Goal: Task Accomplishment & Management: Use online tool/utility

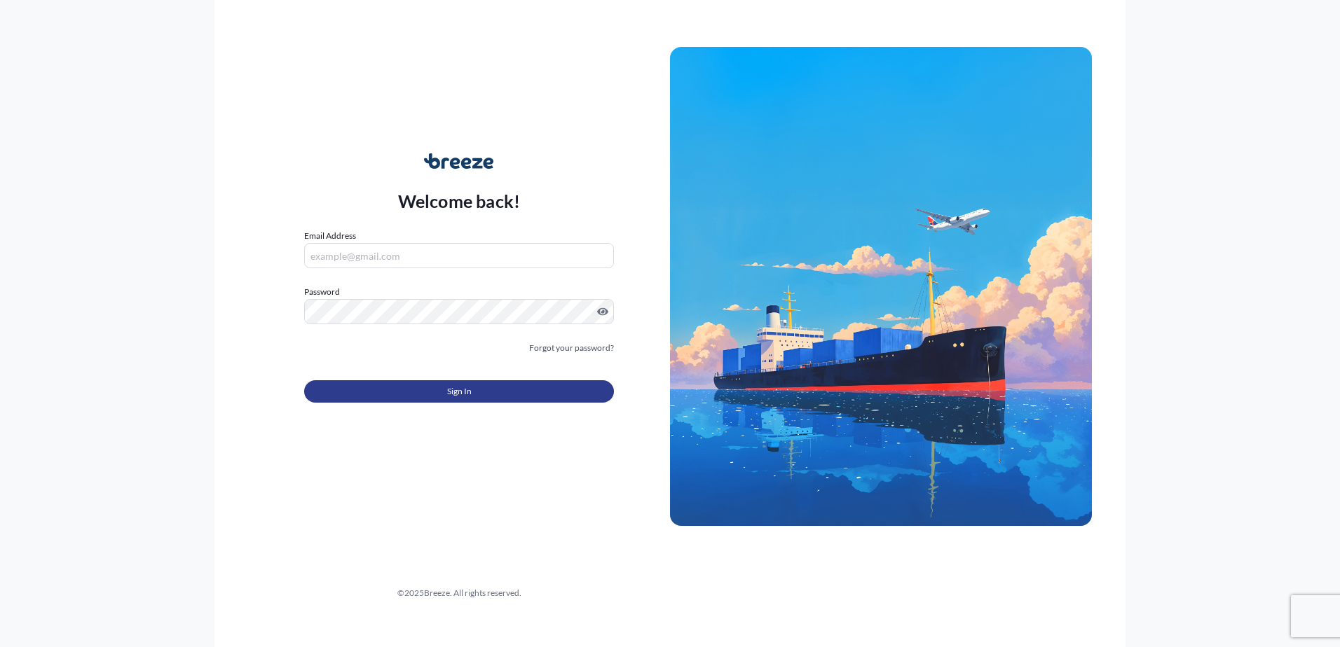
type input "[PERSON_NAME][EMAIL_ADDRESS][PERSON_NAME][DOMAIN_NAME]"
click at [411, 389] on button "Sign In" at bounding box center [459, 391] width 310 height 22
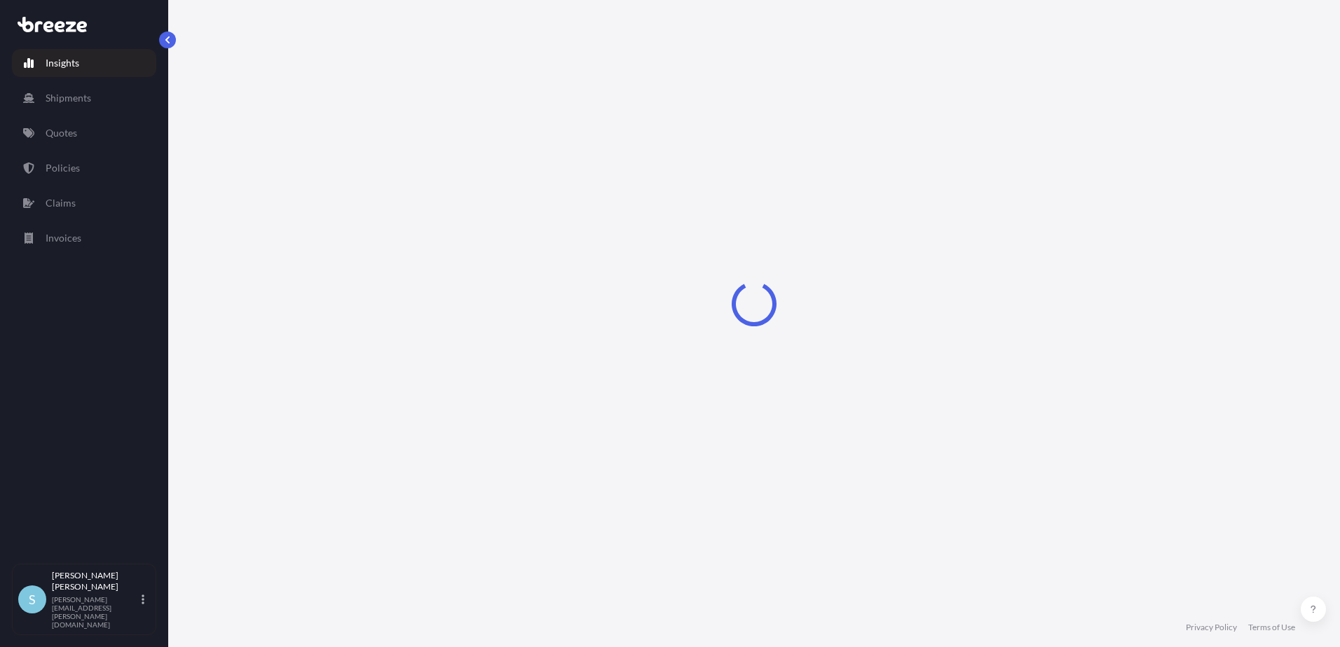
select select "2025"
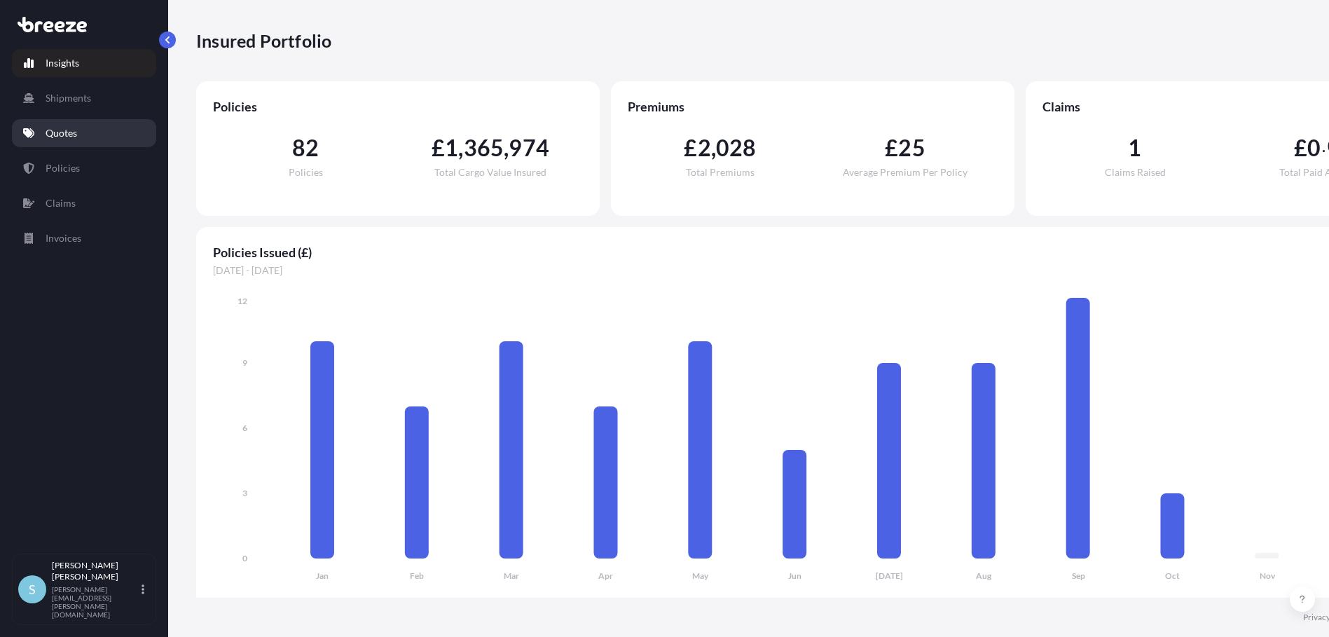
click at [86, 132] on link "Quotes" at bounding box center [84, 133] width 144 height 28
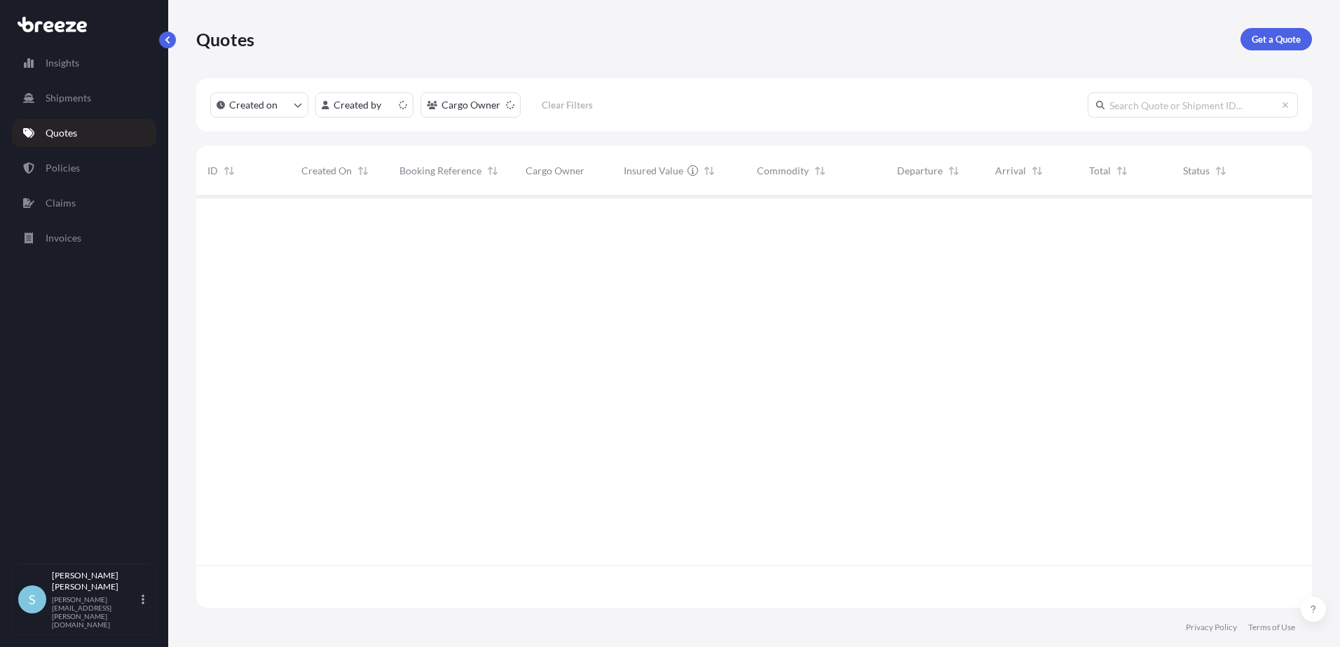
scroll to position [409, 1105]
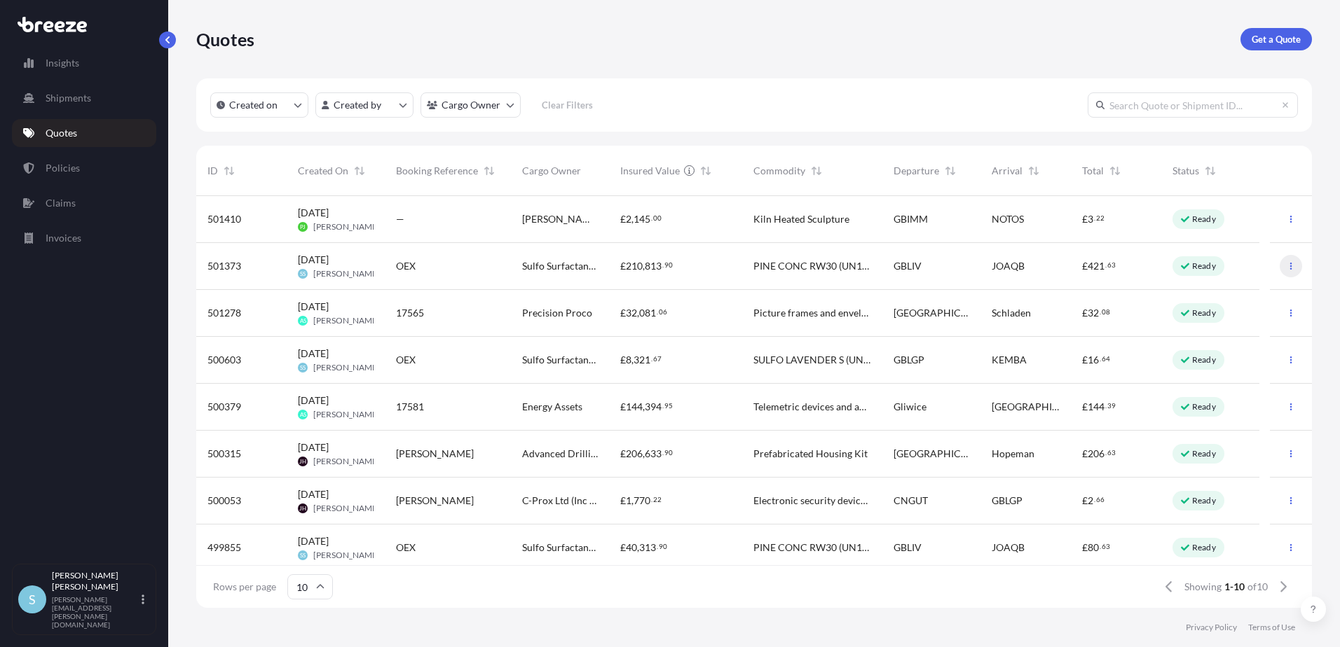
click at [1286, 264] on icon "button" at bounding box center [1290, 266] width 8 height 8
click at [1236, 266] on link "Edit quote" at bounding box center [1218, 269] width 107 height 22
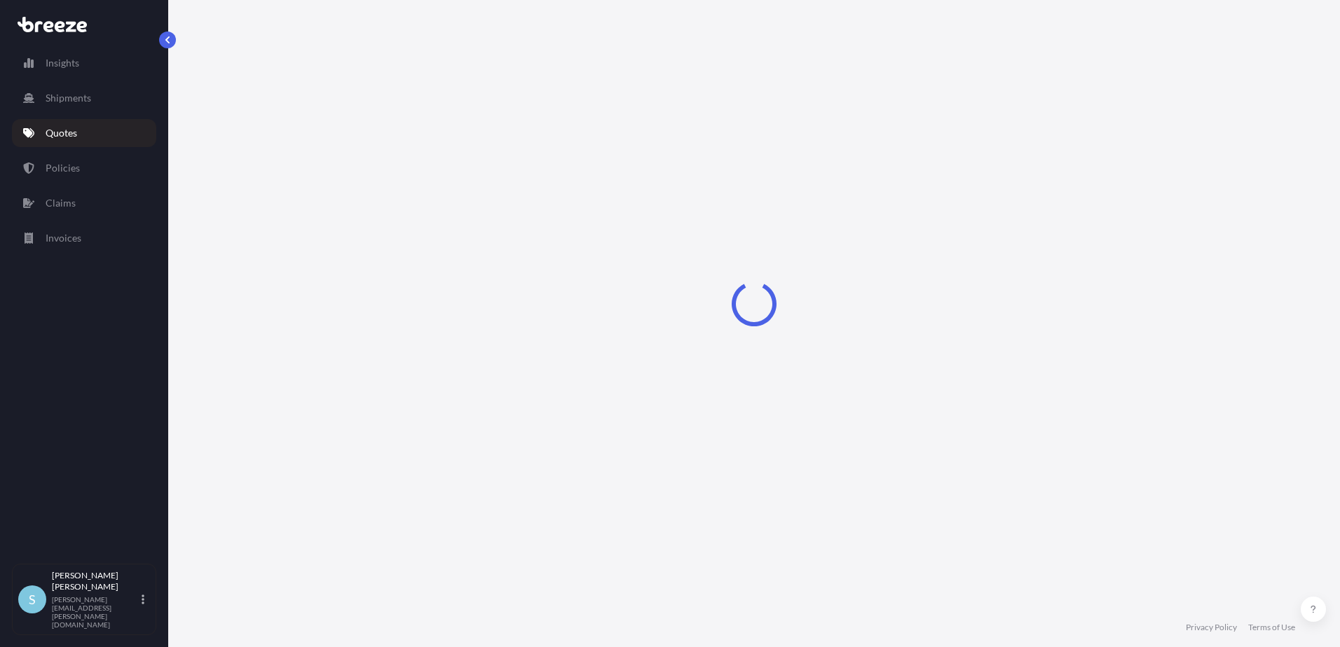
select select "Road"
select select "Sea"
select select "2"
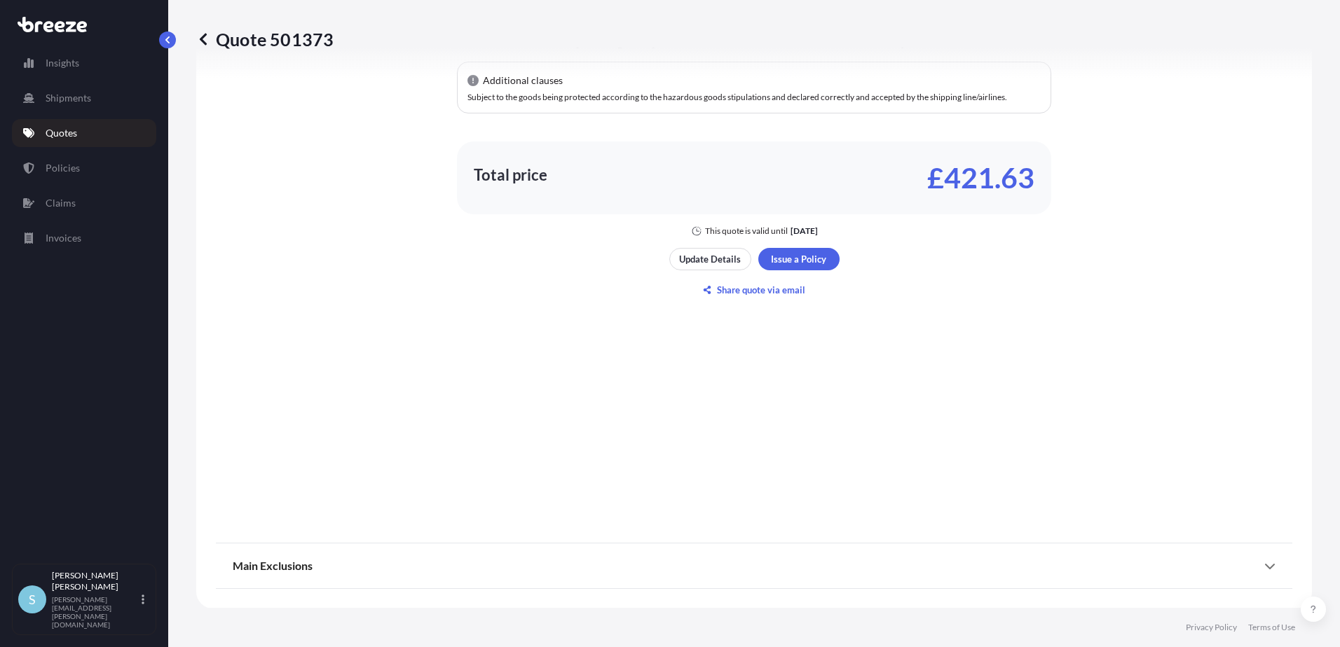
scroll to position [894, 0]
click at [725, 254] on p "Update Details" at bounding box center [710, 259] width 62 height 14
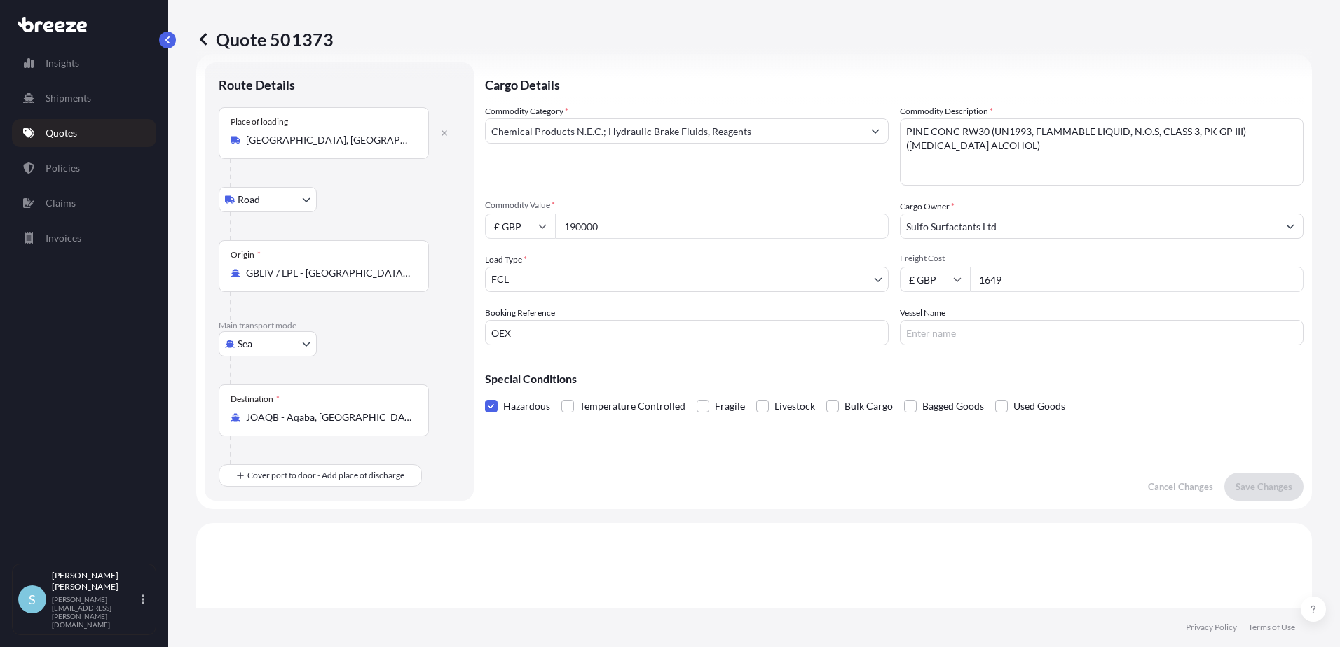
scroll to position [22, 0]
drag, startPoint x: 620, startPoint y: 231, endPoint x: 518, endPoint y: 218, distance: 103.1
click at [542, 225] on div "£ GBP 190000" at bounding box center [687, 228] width 404 height 25
type input "52830"
click at [1242, 490] on p "Save Changes" at bounding box center [1263, 489] width 57 height 14
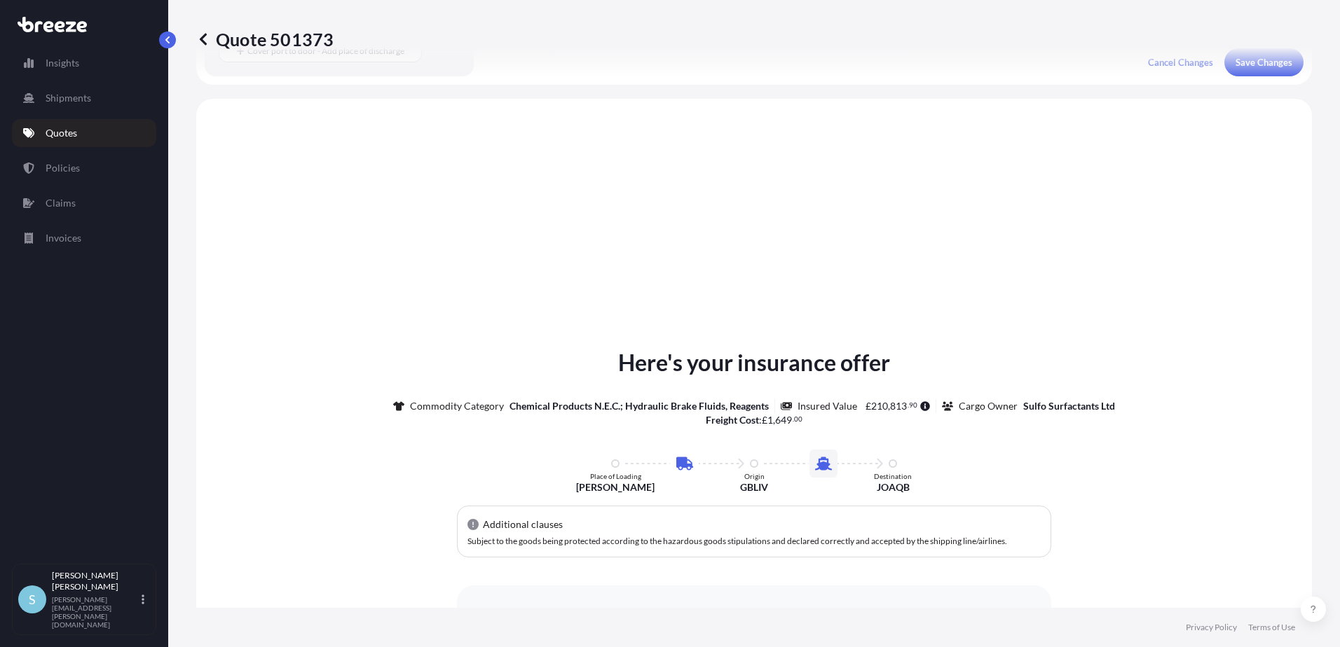
scroll to position [478, 0]
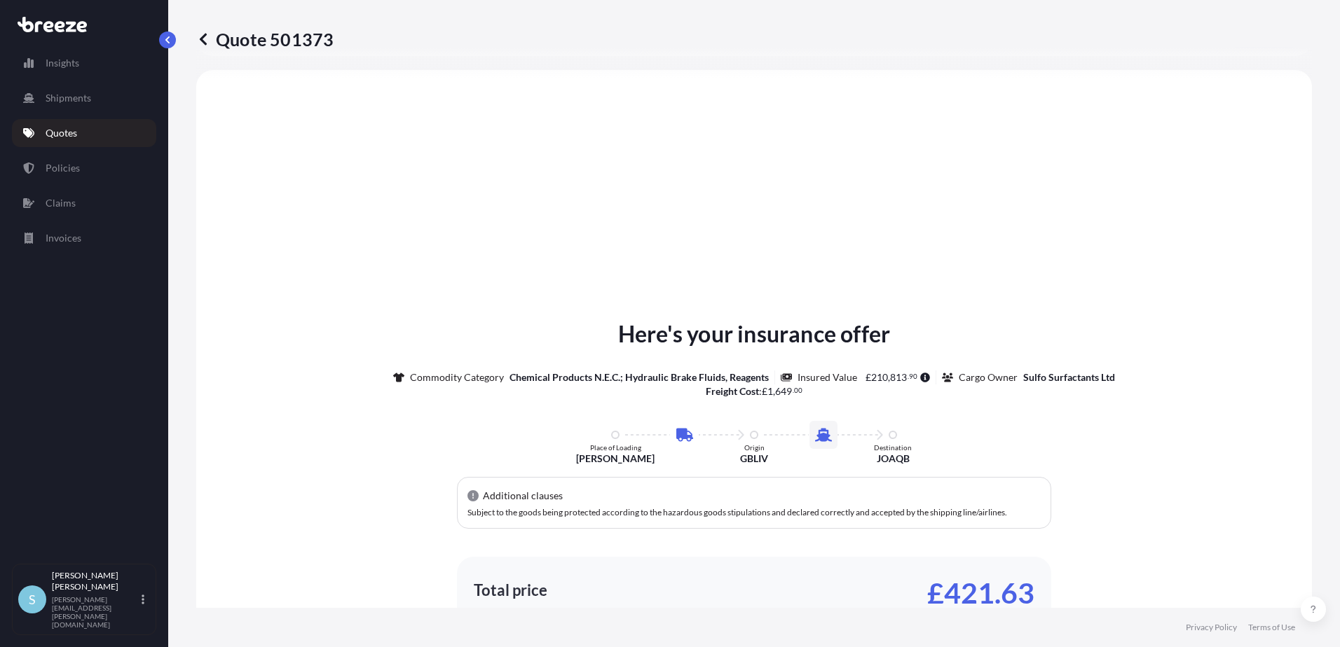
select select "Road"
select select "Sea"
select select "2"
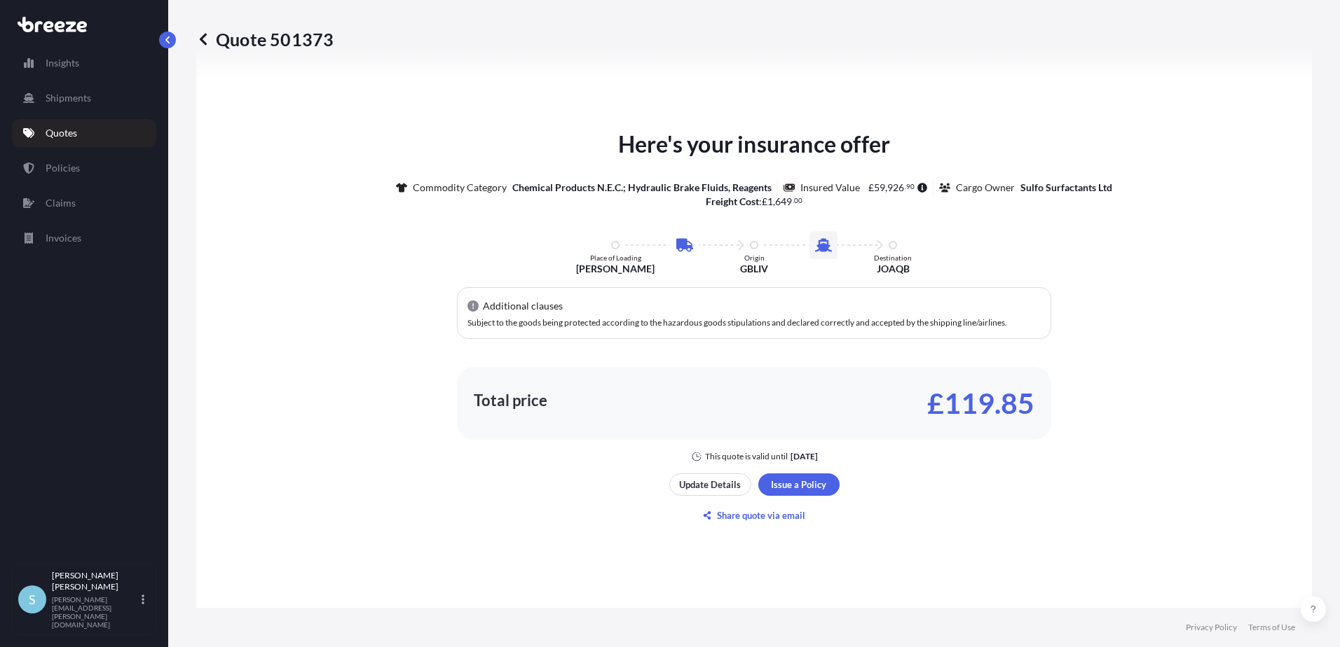
scroll to position [688, 0]
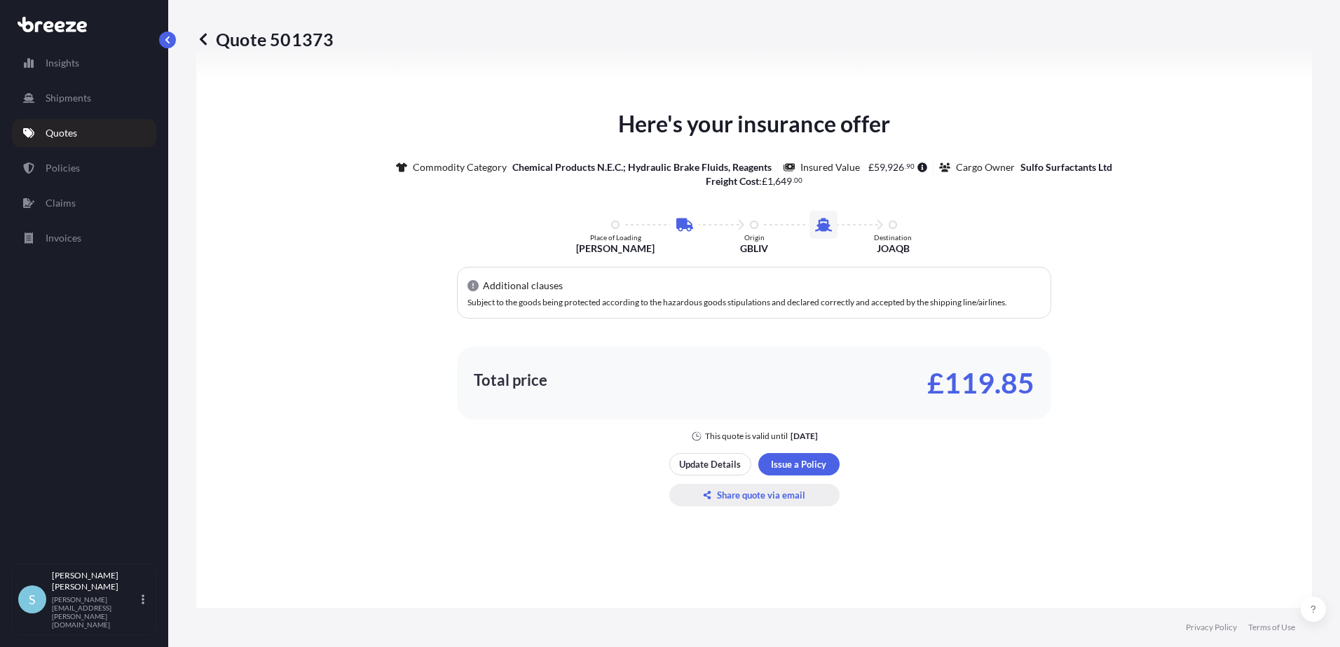
click at [730, 494] on p "Share quote via email" at bounding box center [761, 495] width 88 height 14
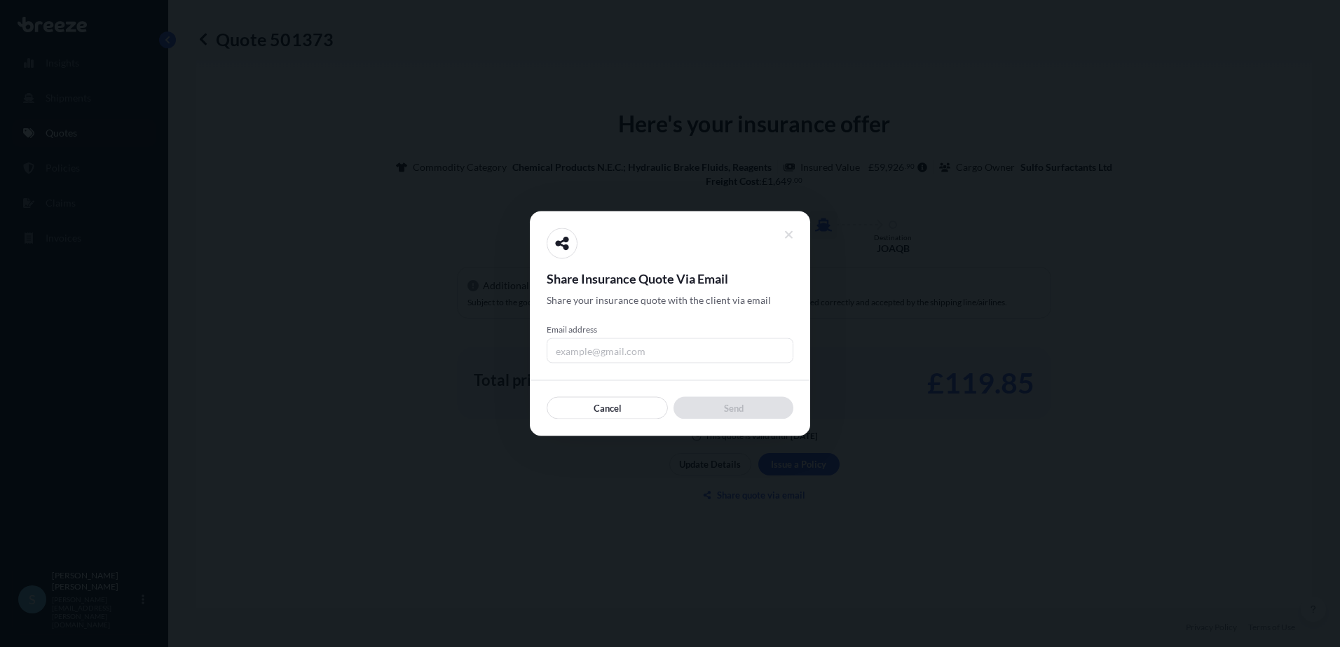
click at [657, 352] on input "Email address" at bounding box center [670, 350] width 247 height 25
type input "[PERSON_NAME][EMAIL_ADDRESS][PERSON_NAME][DOMAIN_NAME]"
